Goal: Information Seeking & Learning: Learn about a topic

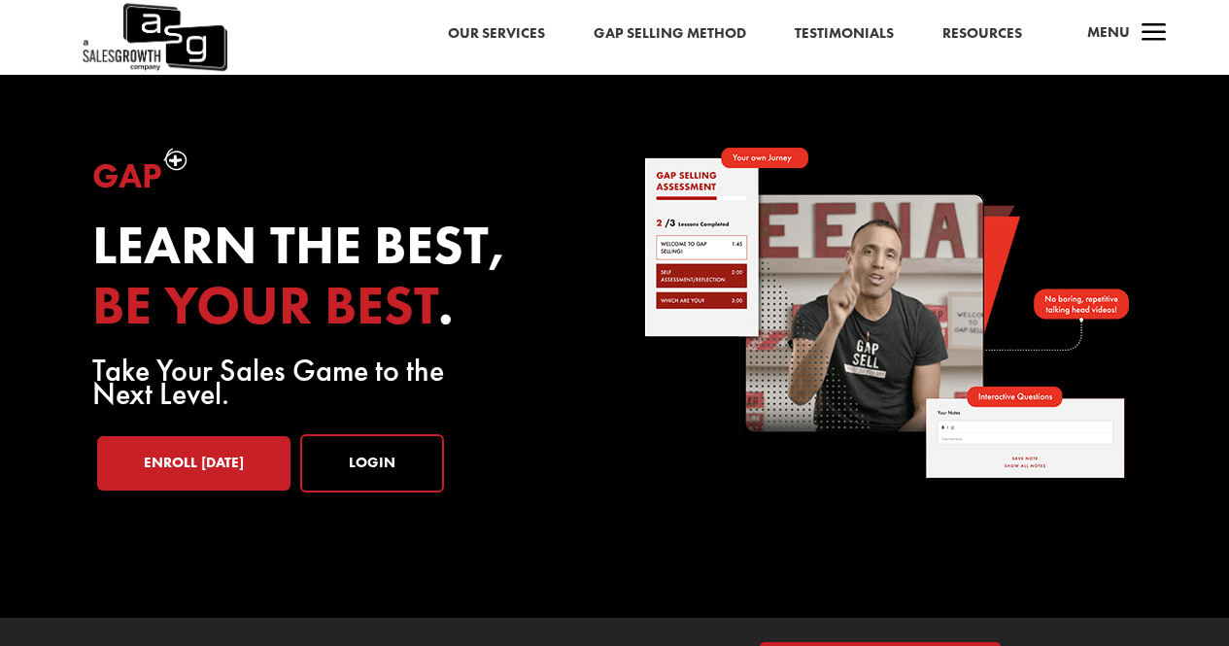
click at [522, 27] on link "Our Services" at bounding box center [496, 33] width 97 height 25
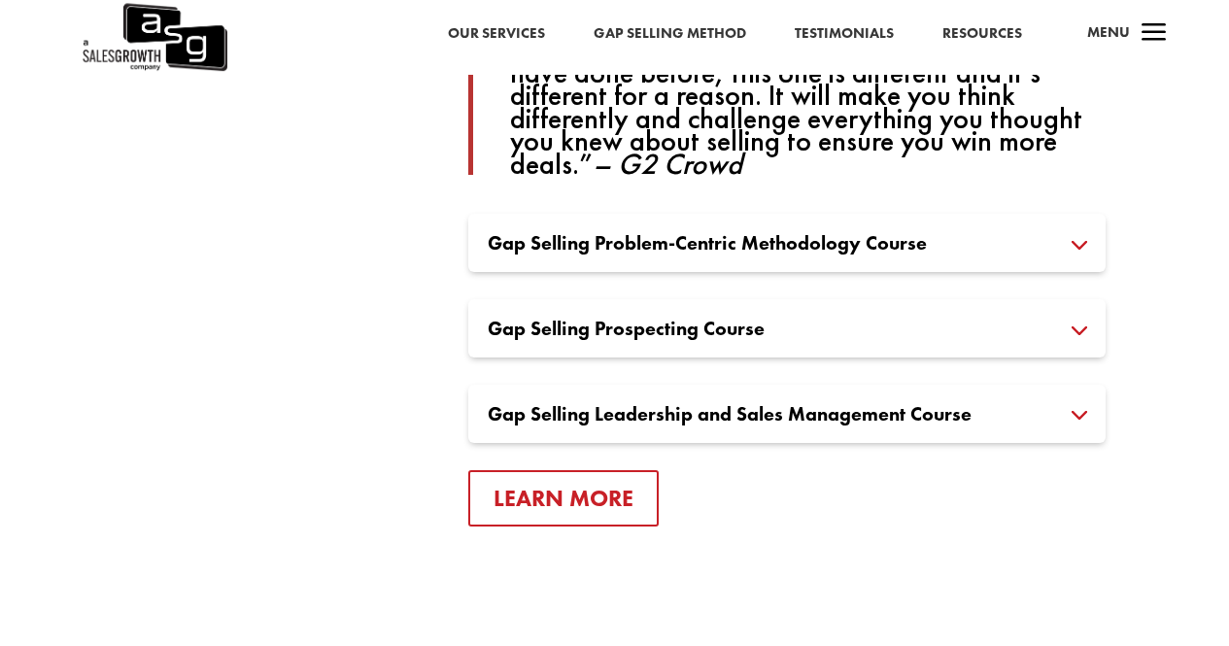
scroll to position [1524, 0]
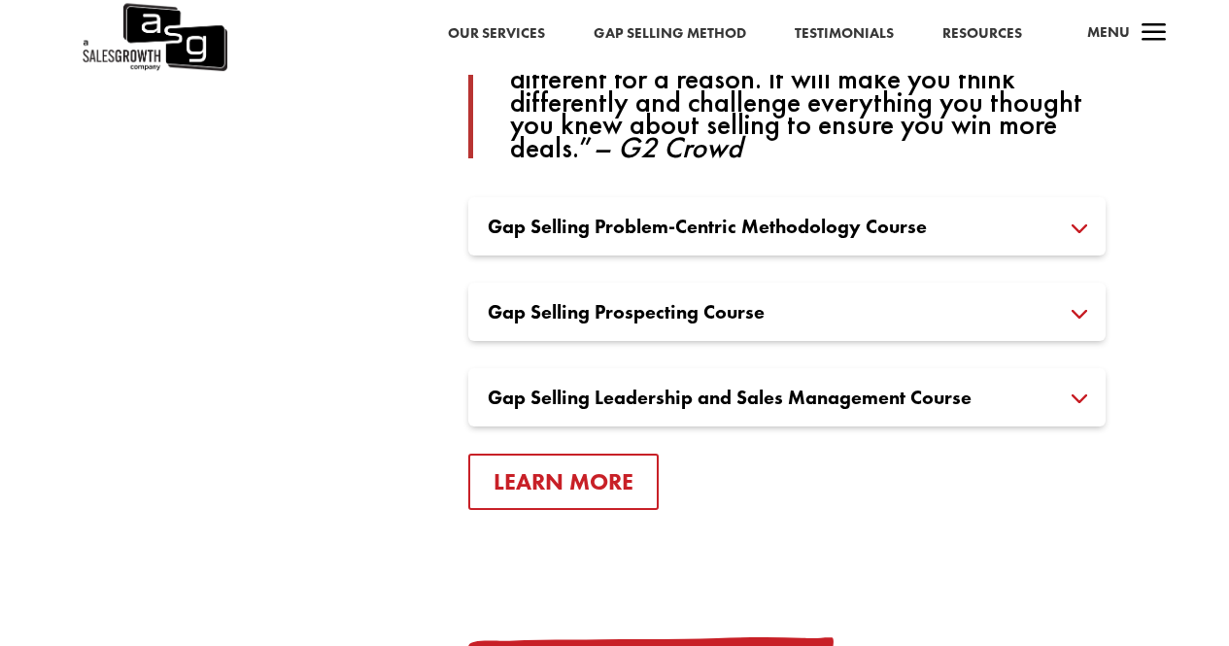
click at [1086, 393] on h3 "Gap Selling Leadership and Sales Management Course" at bounding box center [787, 397] width 599 height 19
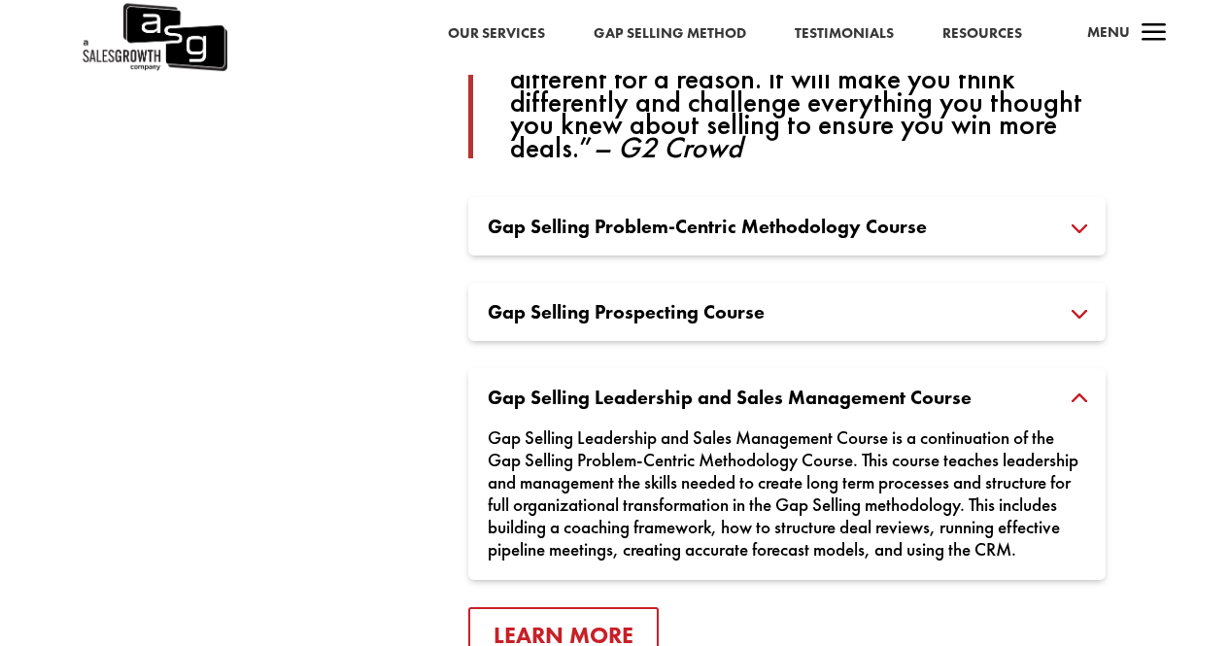
click at [1087, 217] on h3 "Gap Selling Problem-Centric Methodology Course" at bounding box center [787, 226] width 599 height 19
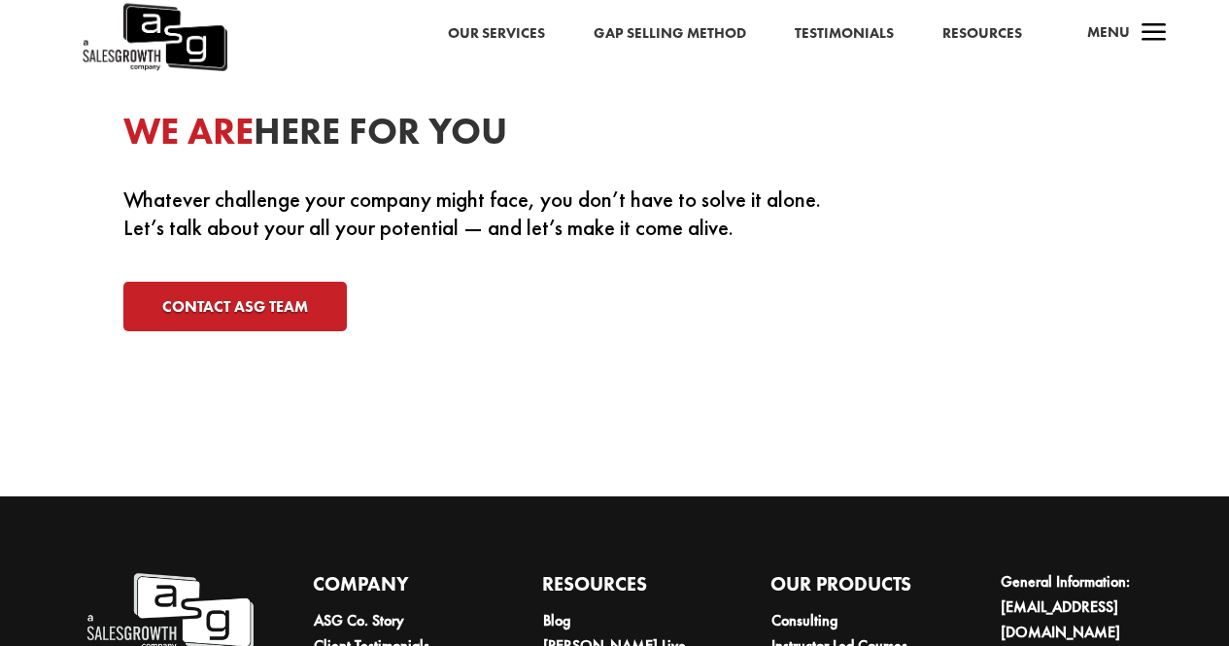
scroll to position [6400, 0]
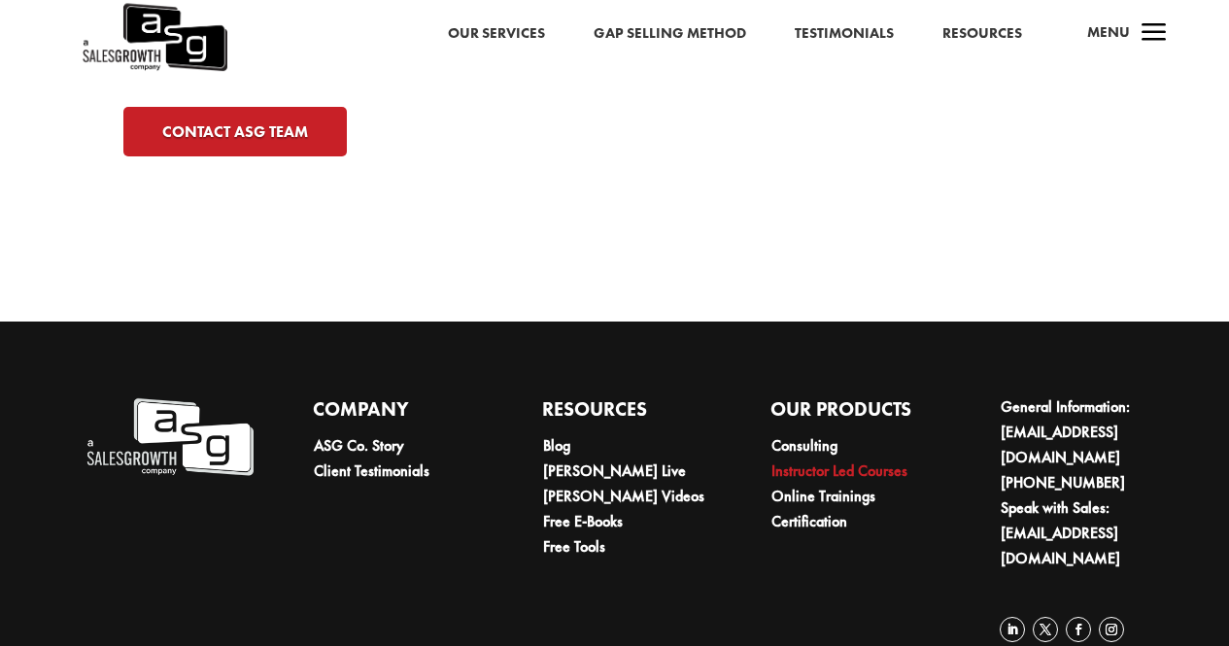
click at [894, 461] on link "Instructor Led Courses" at bounding box center [840, 471] width 136 height 20
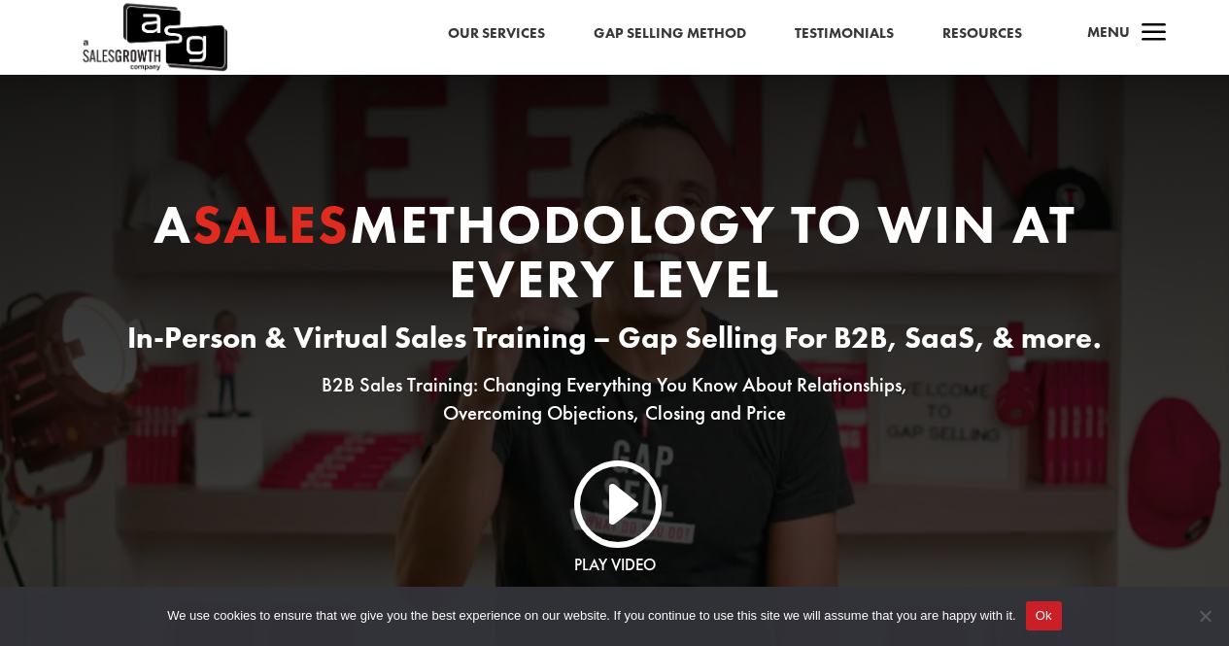
drag, startPoint x: 1238, startPoint y: 43, endPoint x: 1233, endPoint y: -53, distance: 96.3
click at [1128, 35] on span "Menu" at bounding box center [1108, 31] width 43 height 19
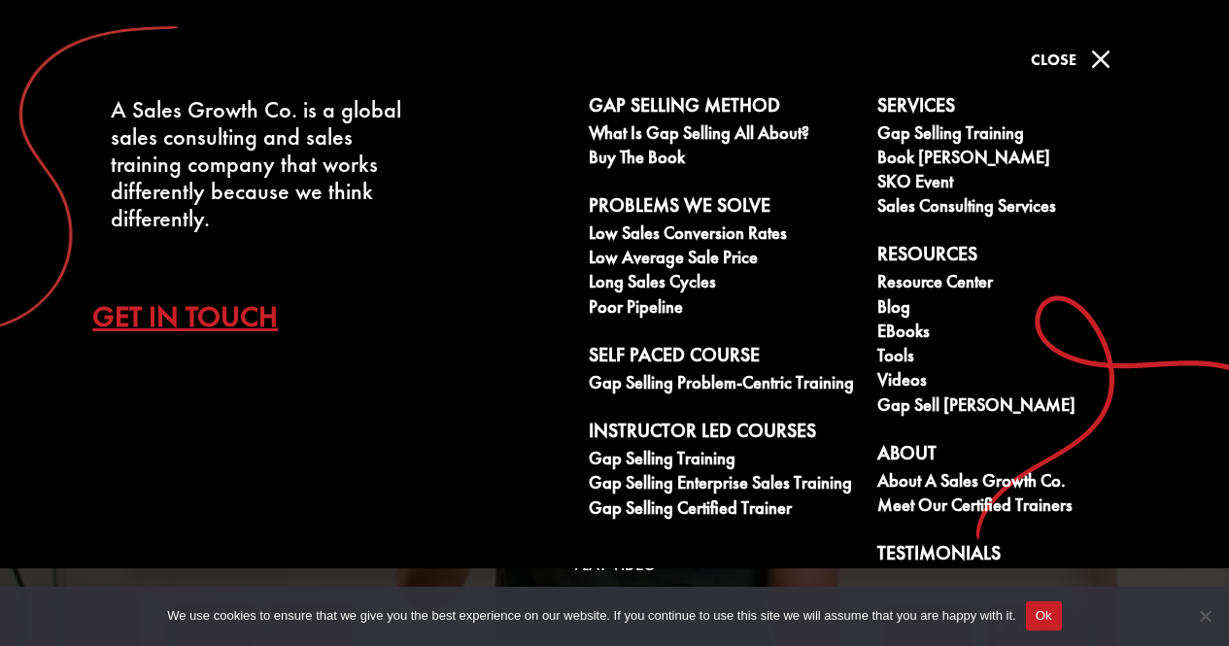
click at [1113, 70] on span "M" at bounding box center [1101, 59] width 39 height 39
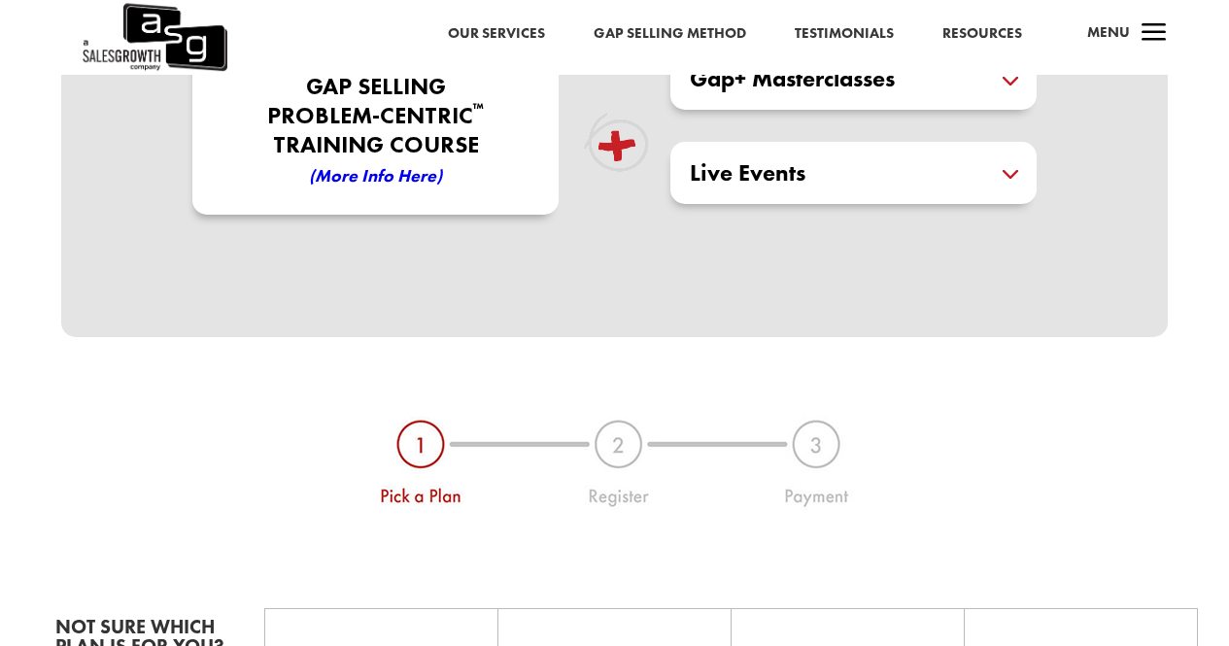
scroll to position [686, 0]
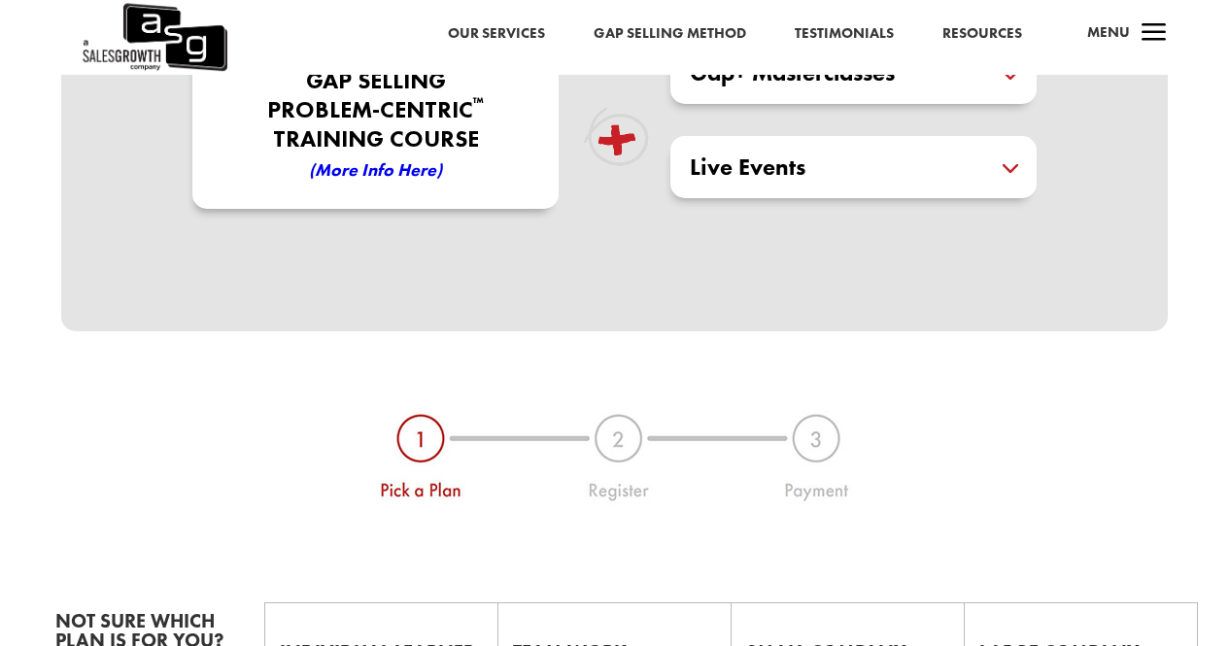
click at [1014, 166] on h5 "Live Events" at bounding box center [854, 166] width 328 height 23
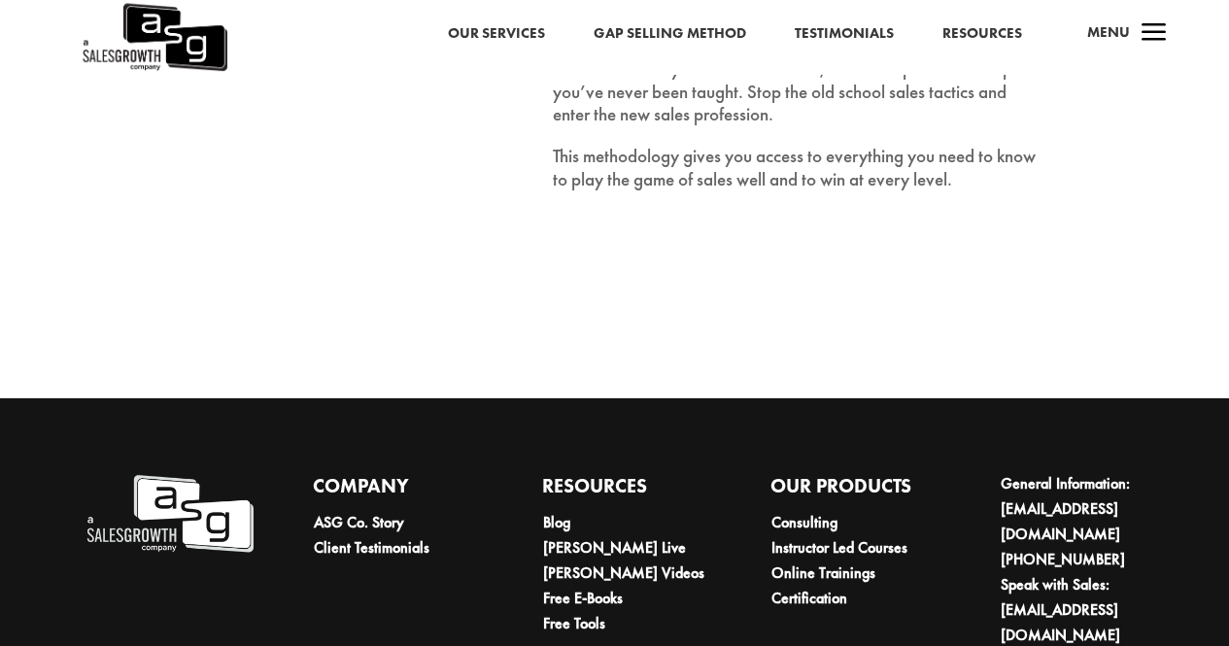
scroll to position [0, 0]
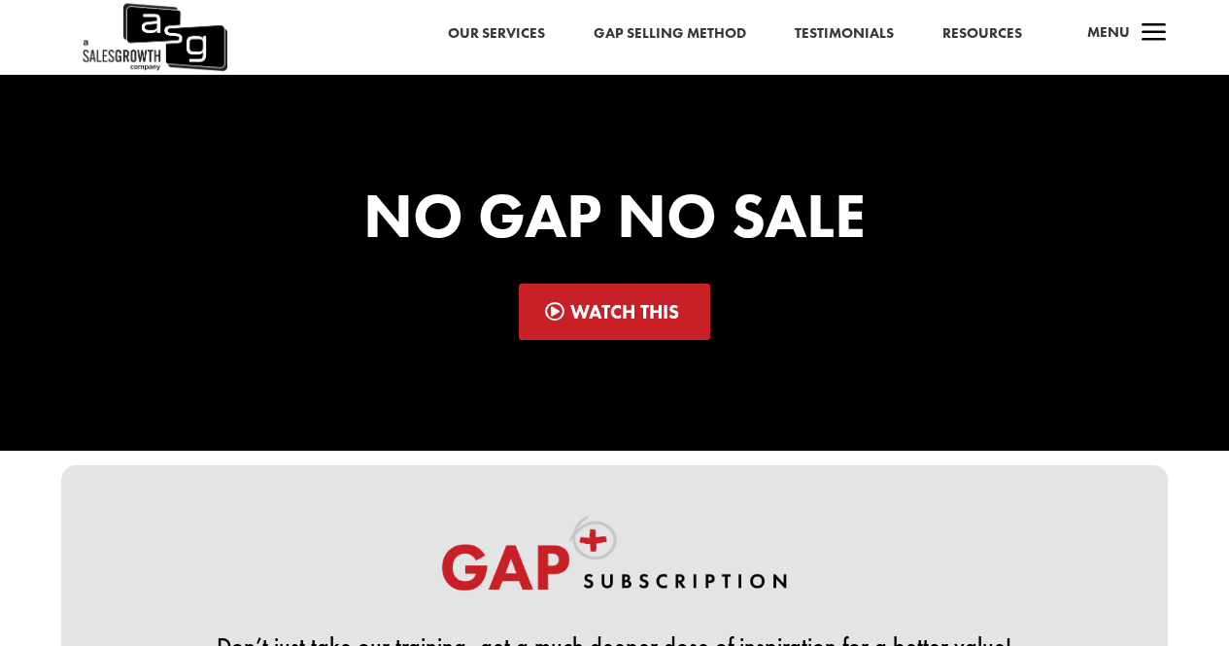
click at [470, 51] on div "Our Services Gap Selling Method Testimonials Resources a Menu" at bounding box center [614, 37] width 1229 height 75
click at [476, 38] on link "Our Services" at bounding box center [496, 33] width 97 height 25
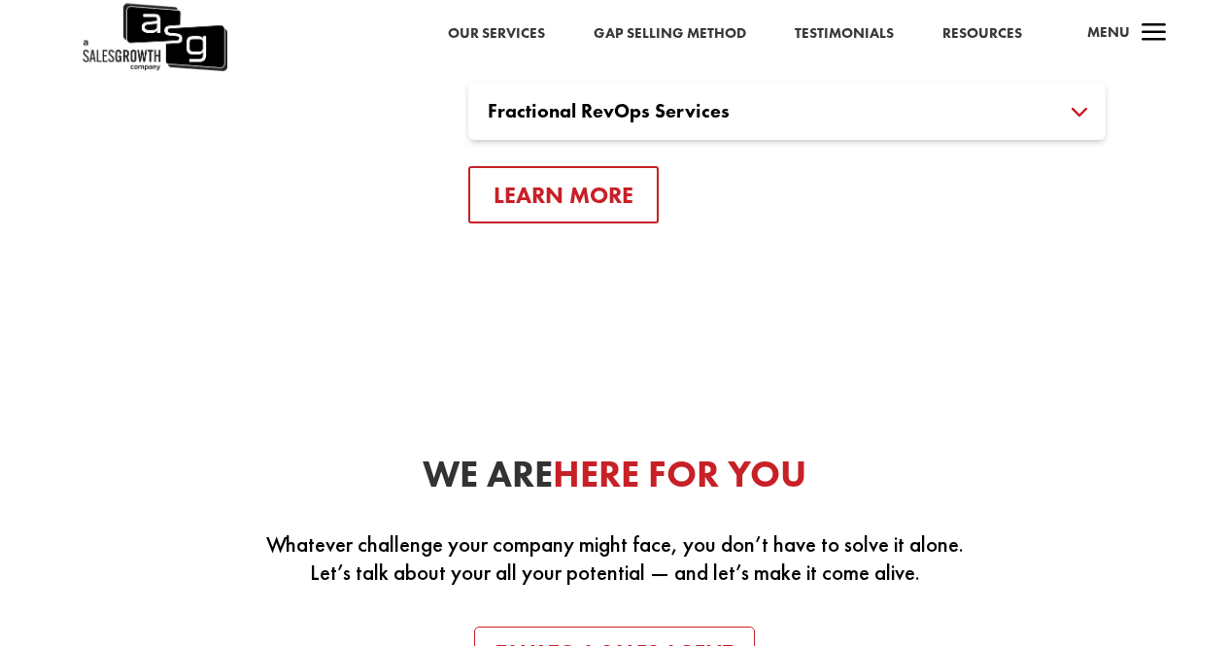
scroll to position [3787, 0]
